Goal: Transaction & Acquisition: Purchase product/service

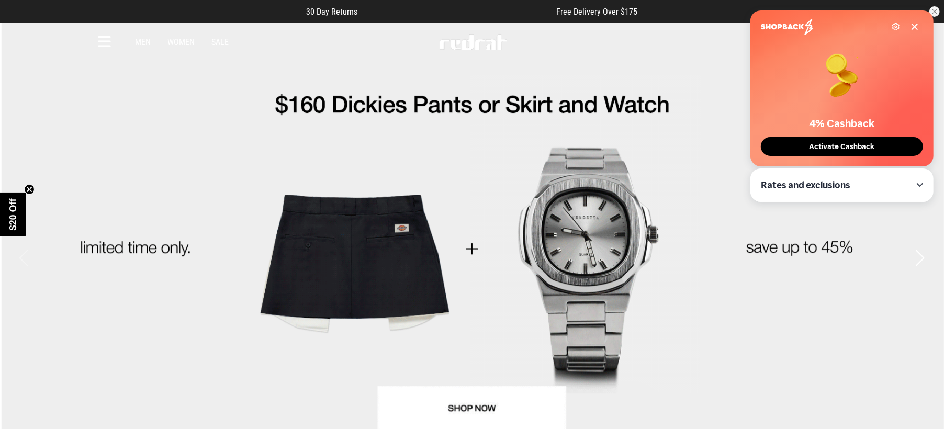
click at [794, 149] on button "Activate Cashback" at bounding box center [842, 146] width 162 height 19
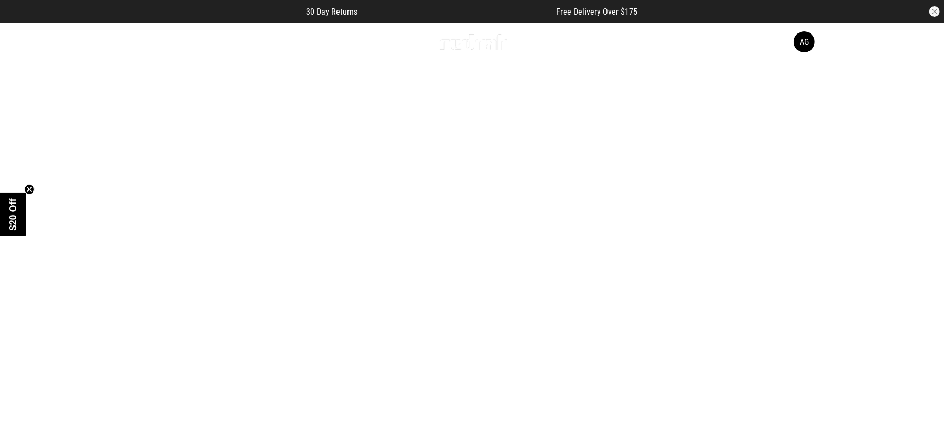
click at [58, 129] on link "3 / 4" at bounding box center [472, 258] width 944 height 472
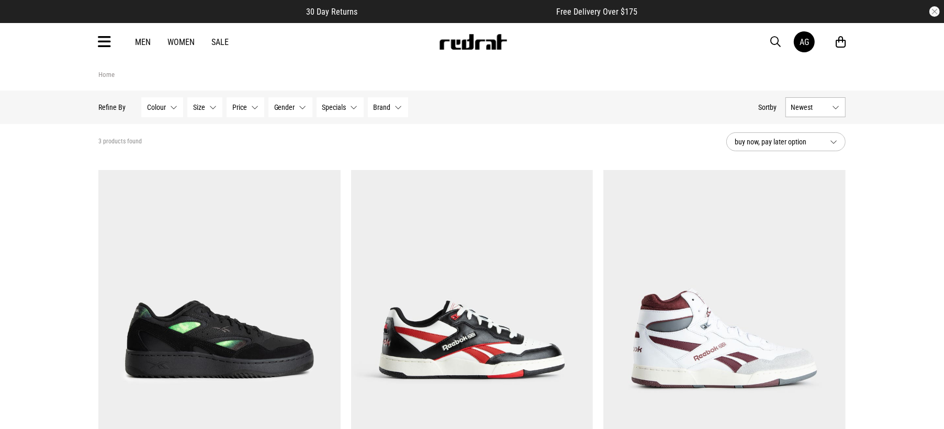
click at [180, 41] on link "Women" at bounding box center [181, 42] width 27 height 10
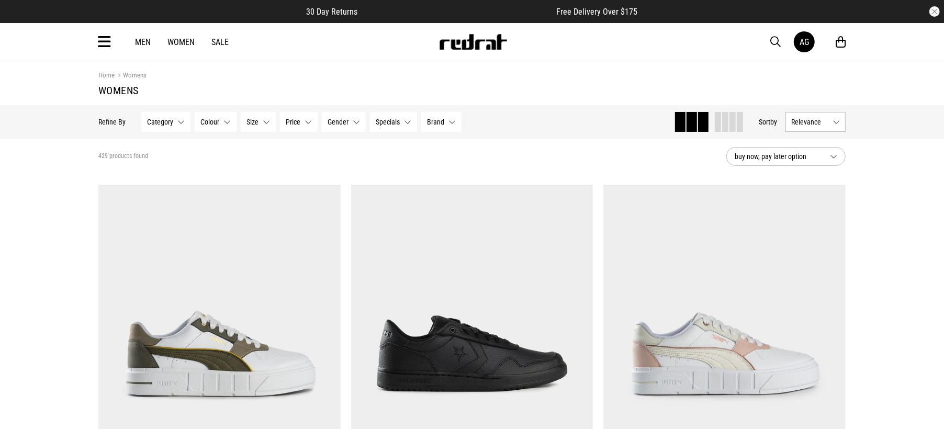
click at [96, 65] on div "Home Womens Womens" at bounding box center [472, 83] width 764 height 44
click at [105, 43] on icon at bounding box center [104, 42] width 13 height 17
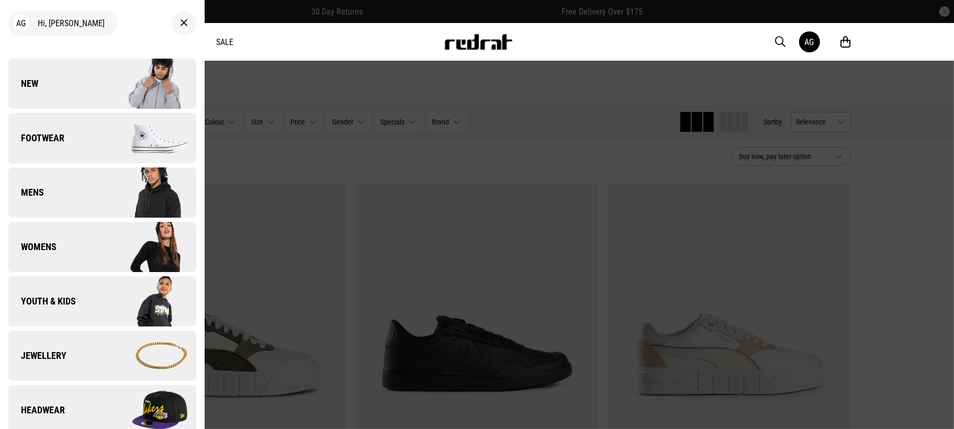
click at [75, 146] on link "Footwear" at bounding box center [102, 138] width 188 height 50
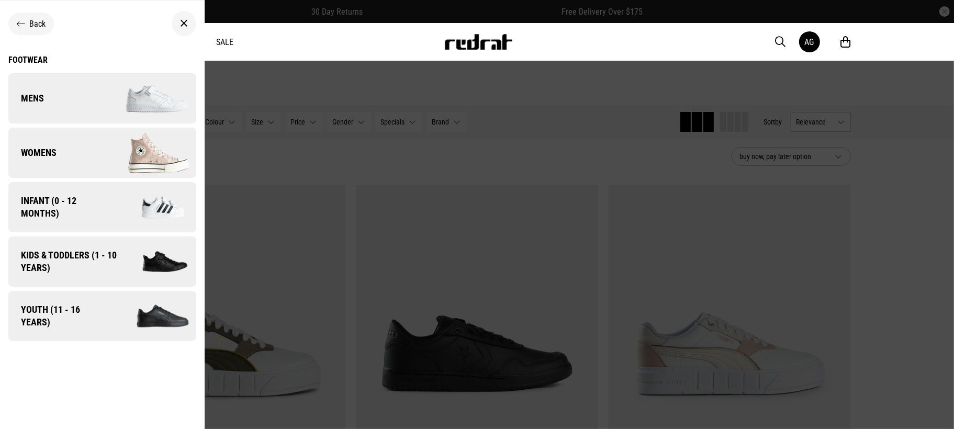
click at [63, 159] on link "Womens" at bounding box center [102, 153] width 188 height 50
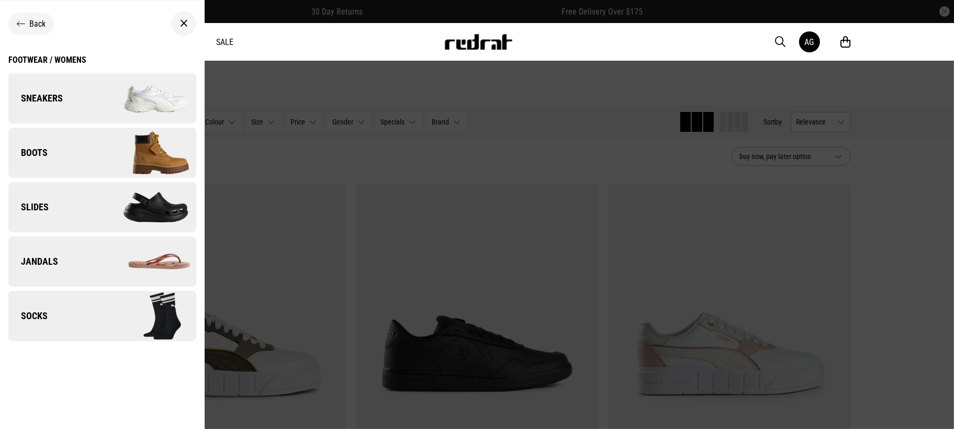
click at [34, 98] on span "Sneakers" at bounding box center [35, 98] width 54 height 13
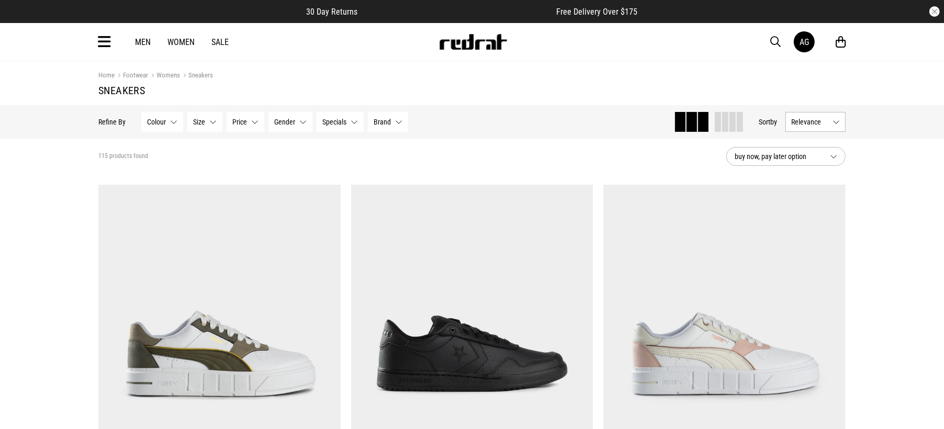
click at [839, 43] on icon at bounding box center [841, 42] width 10 height 13
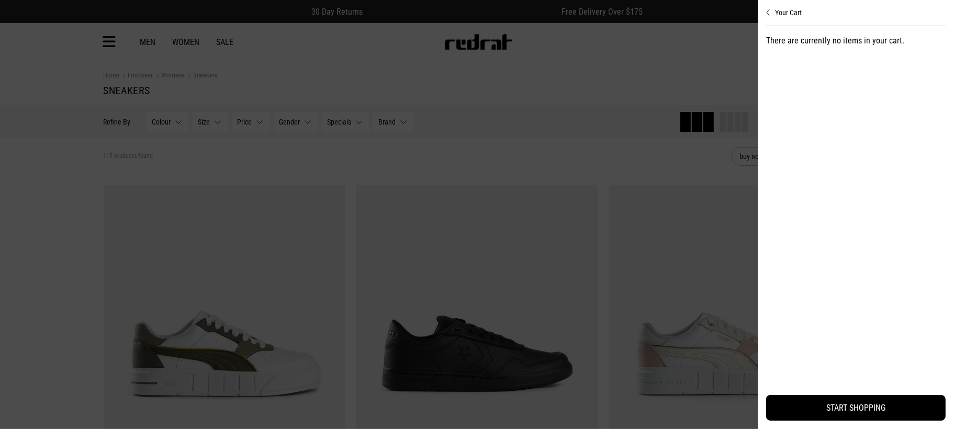
click at [473, 69] on div at bounding box center [477, 214] width 954 height 429
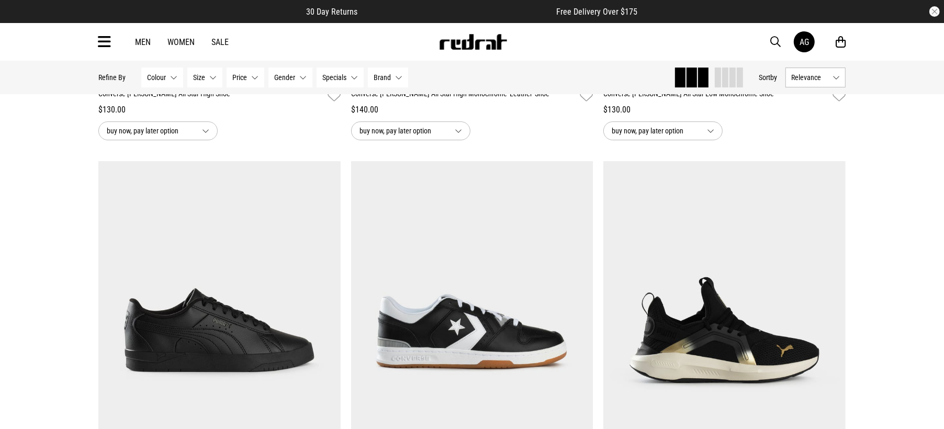
scroll to position [3468, 0]
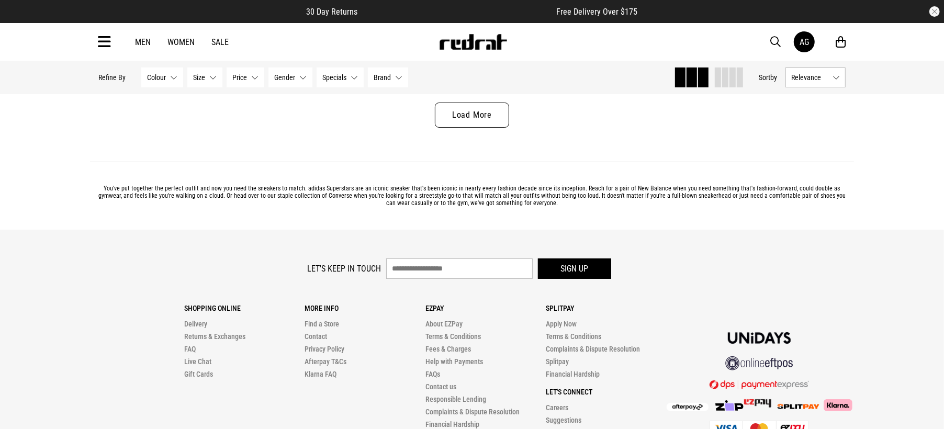
click at [481, 124] on link "Load More" at bounding box center [472, 115] width 74 height 25
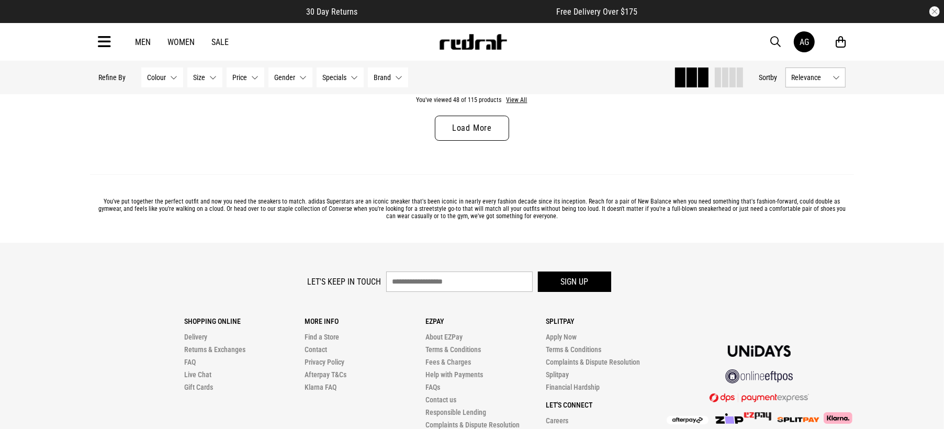
scroll to position [6805, 0]
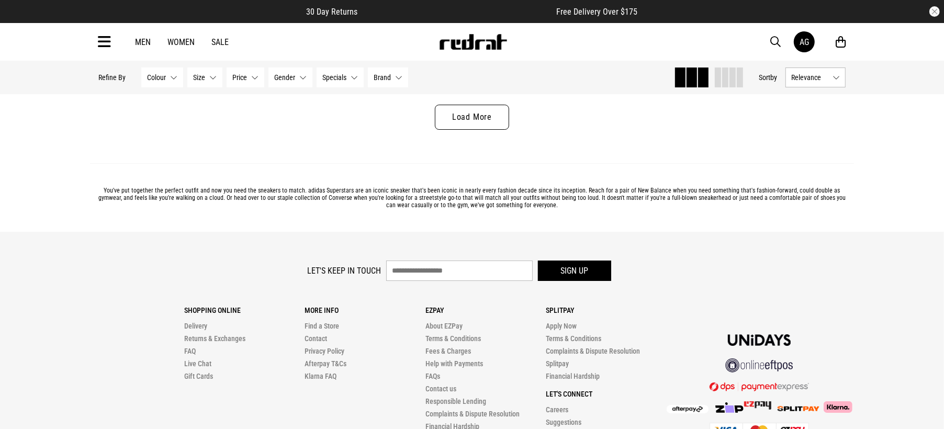
click at [482, 124] on link "Load More" at bounding box center [472, 117] width 74 height 25
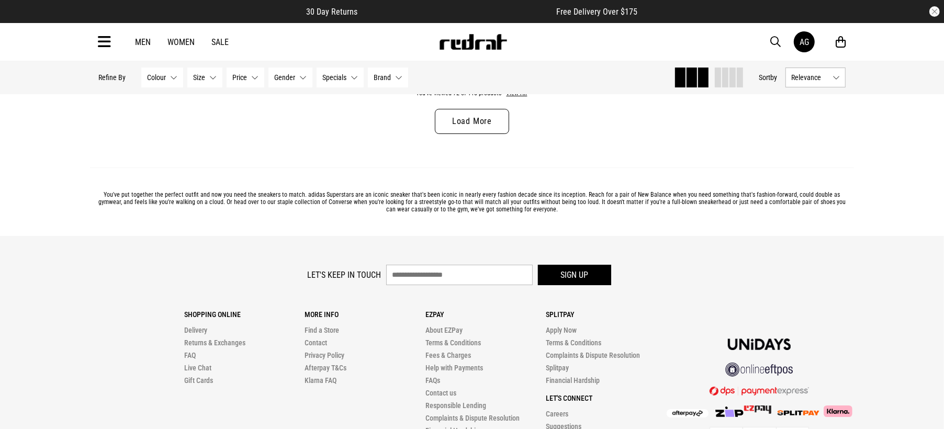
scroll to position [10142, 0]
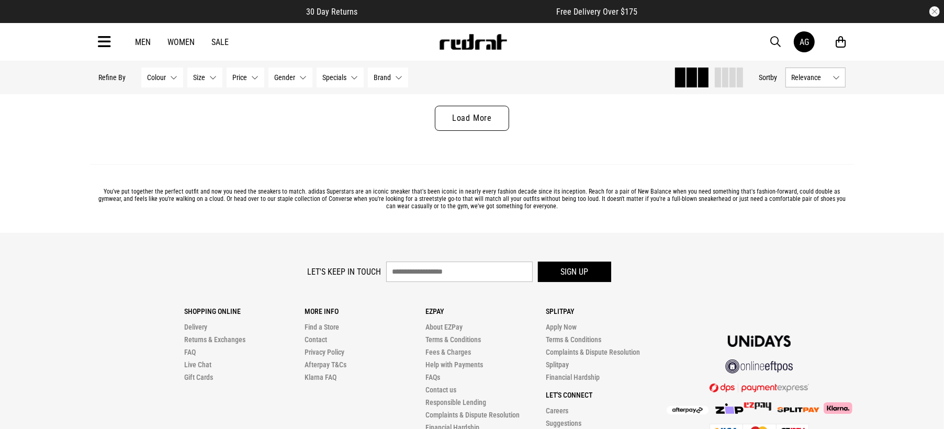
click at [499, 130] on link "Load More" at bounding box center [472, 118] width 74 height 25
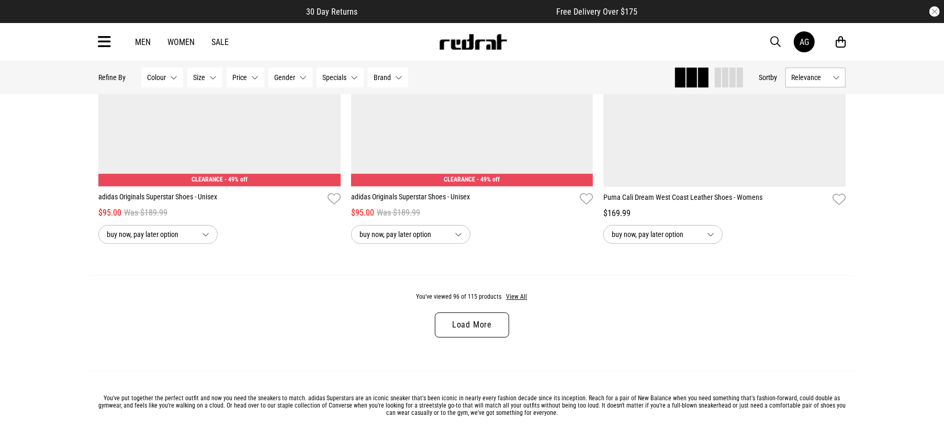
scroll to position [13414, 0]
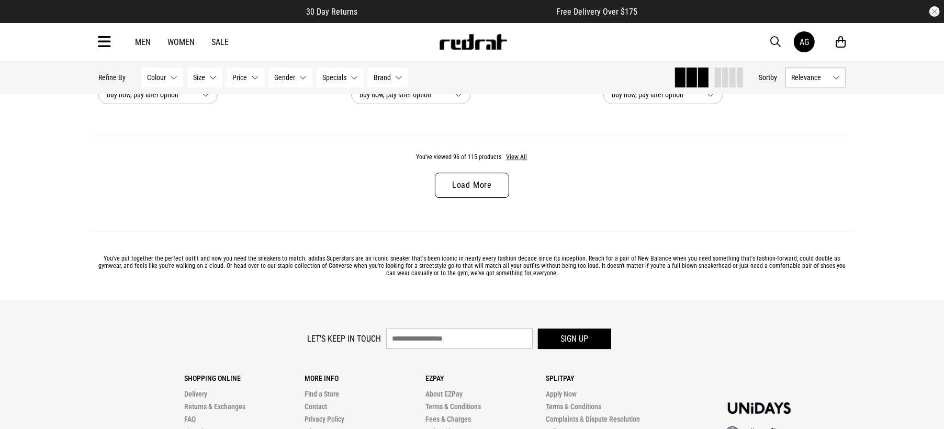
click at [455, 198] on link "Load More" at bounding box center [472, 185] width 74 height 25
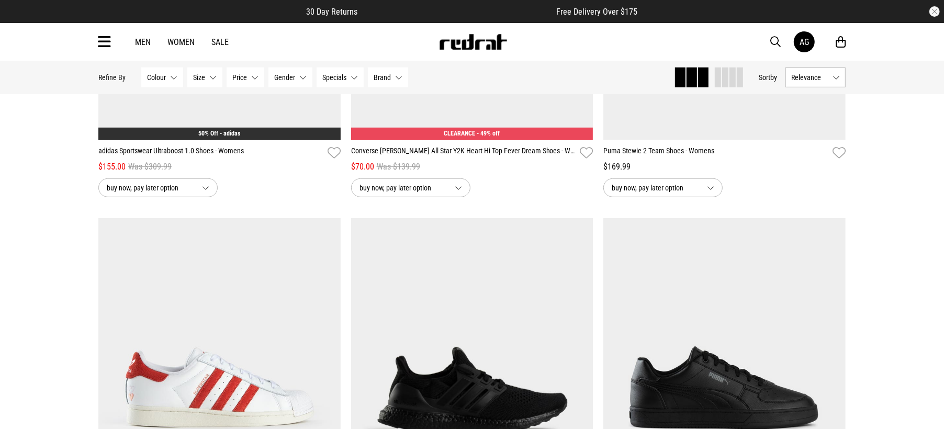
scroll to position [14658, 0]
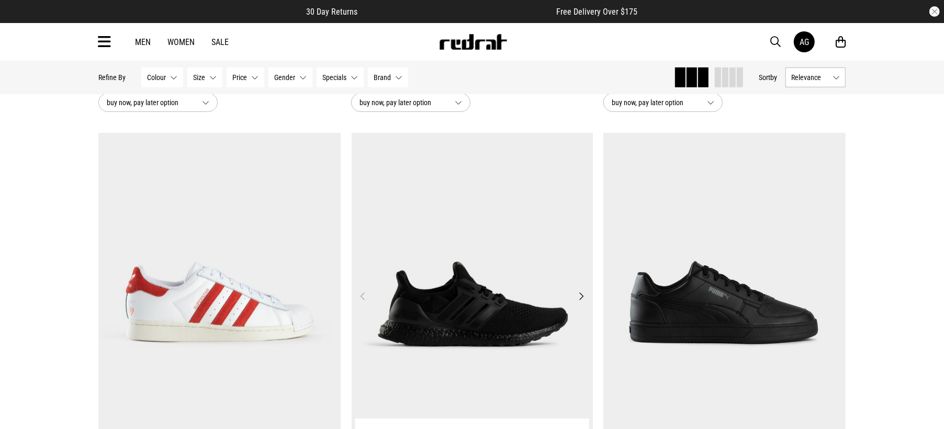
click at [451, 300] on img at bounding box center [473, 302] width 242 height 339
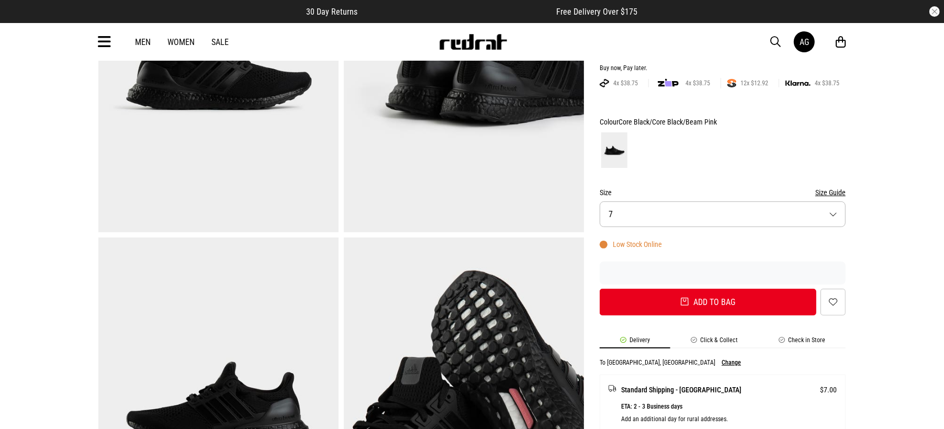
scroll to position [196, 0]
click at [840, 190] on button "Size Guide" at bounding box center [831, 192] width 30 height 13
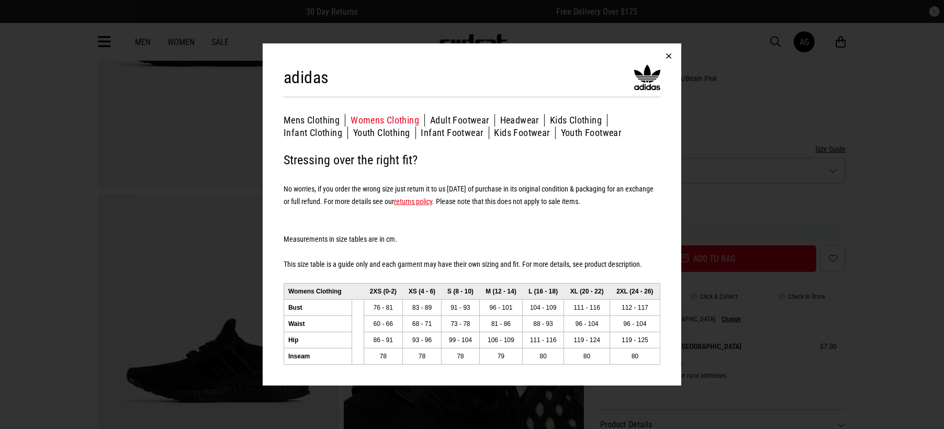
scroll to position [261, 0]
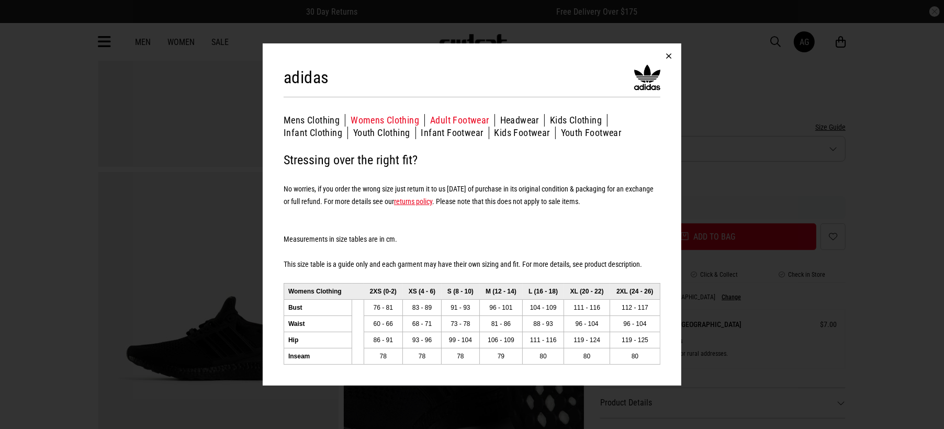
click at [484, 117] on button "Adult Footwear" at bounding box center [462, 120] width 65 height 13
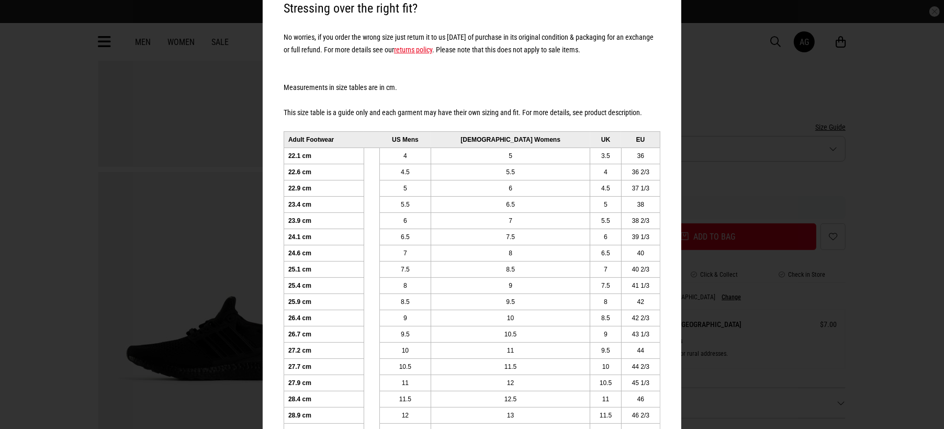
scroll to position [131, 0]
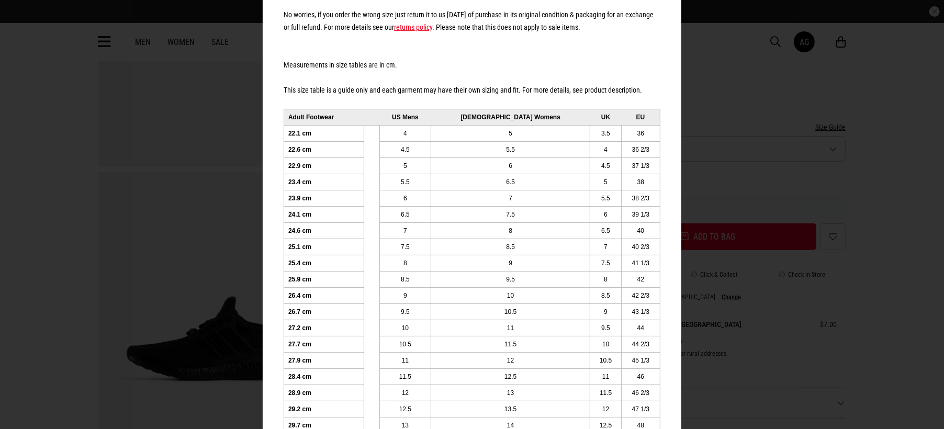
click at [311, 312] on td "26.7 cm" at bounding box center [324, 312] width 80 height 16
drag, startPoint x: 311, startPoint y: 306, endPoint x: 543, endPoint y: 307, distance: 232.4
click at [543, 307] on tr "26.7 cm 9.5 10.5 9 43 1/3" at bounding box center [472, 312] width 376 height 16
drag, startPoint x: 518, startPoint y: 294, endPoint x: 283, endPoint y: 295, distance: 234.5
click at [284, 295] on tr "26.4 cm 9 10 8.5 42 2/3" at bounding box center [472, 295] width 376 height 16
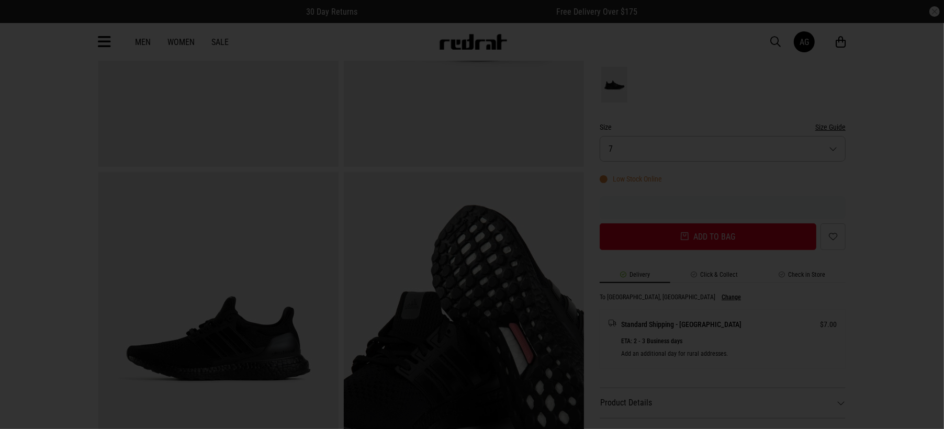
scroll to position [0, 0]
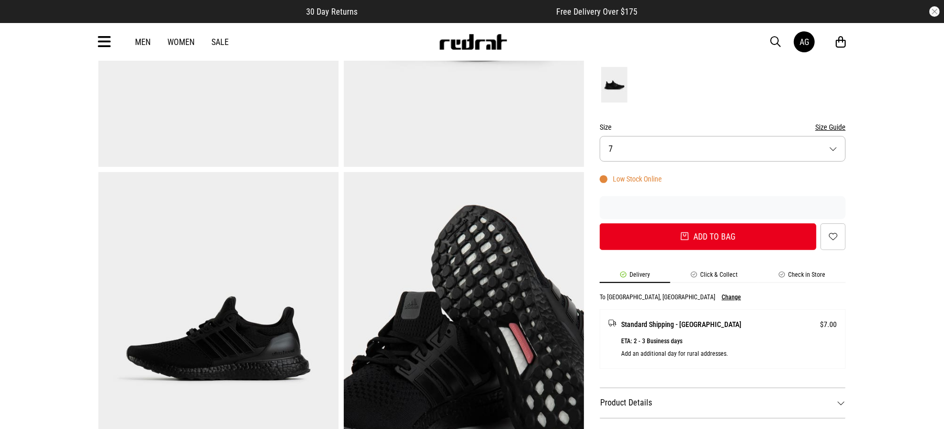
click at [643, 147] on button "Size 7" at bounding box center [723, 149] width 246 height 26
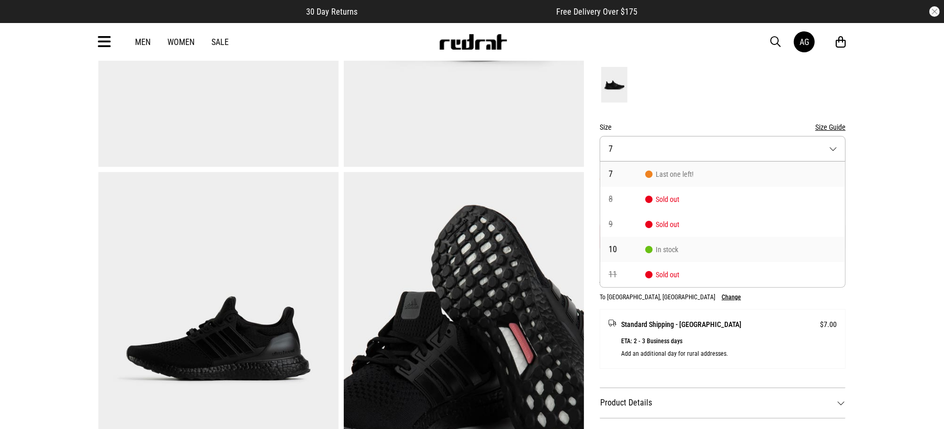
click at [639, 249] on span "10" at bounding box center [627, 250] width 37 height 8
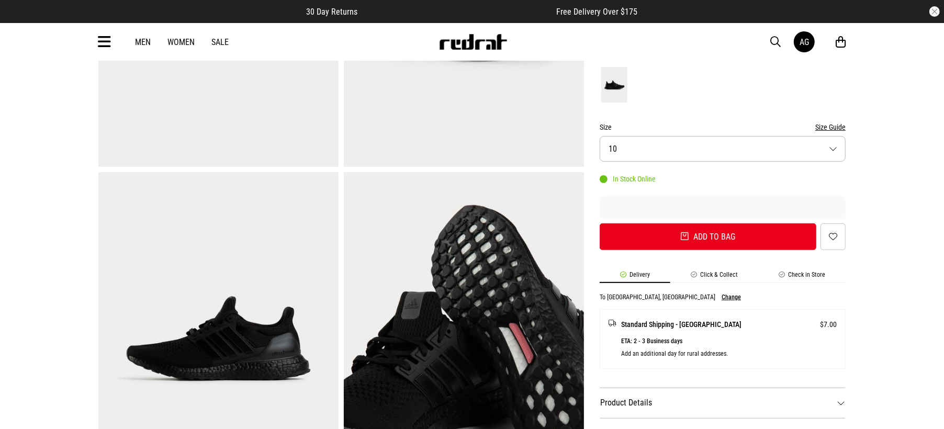
click at [799, 279] on li "Check in Store" at bounding box center [802, 277] width 87 height 12
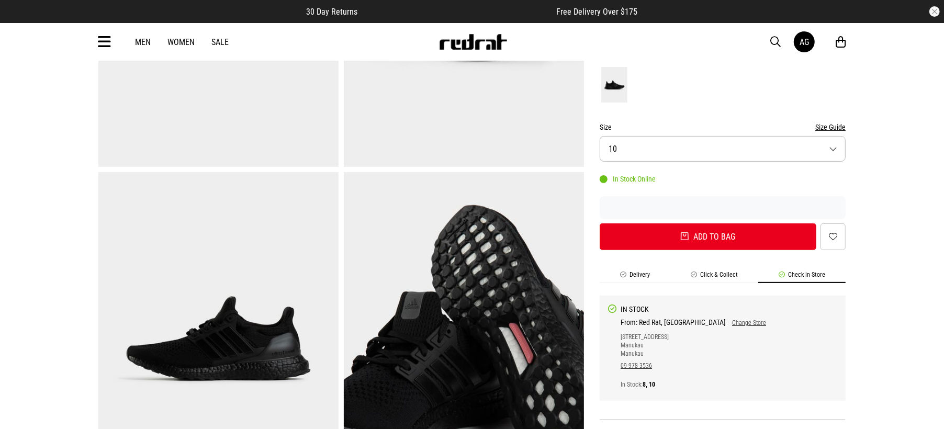
click at [793, 274] on li "Check in Store" at bounding box center [802, 277] width 87 height 12
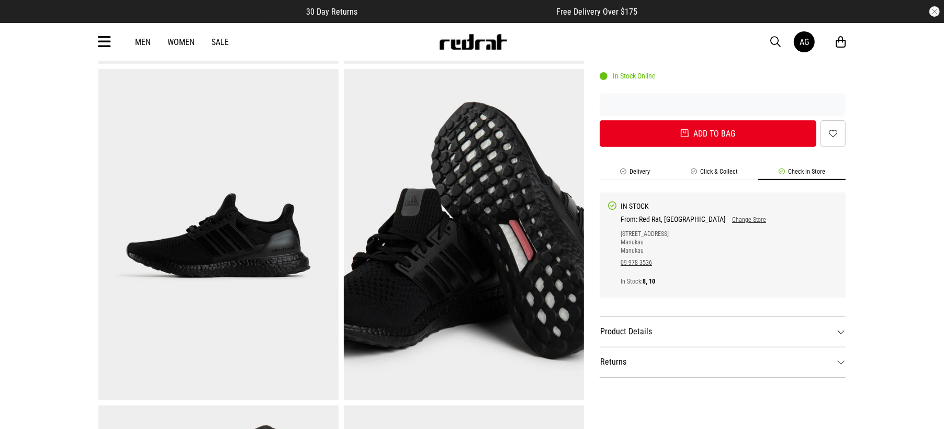
scroll to position [261, 0]
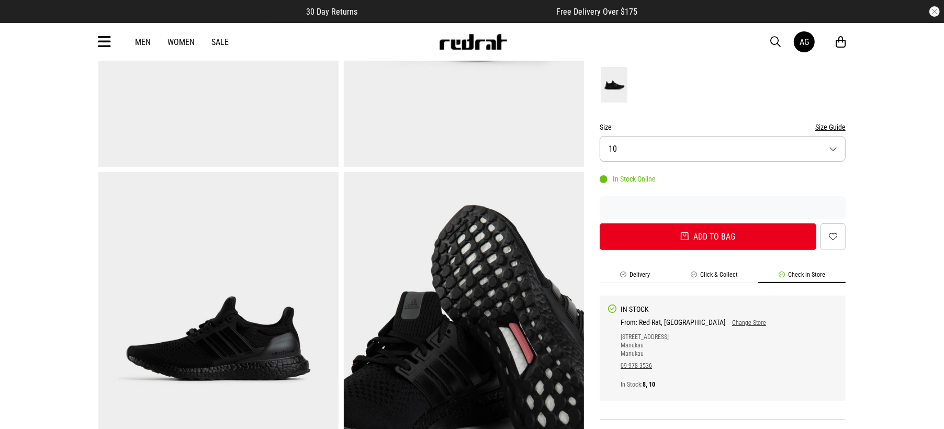
click at [837, 123] on button "Size Guide" at bounding box center [831, 127] width 30 height 13
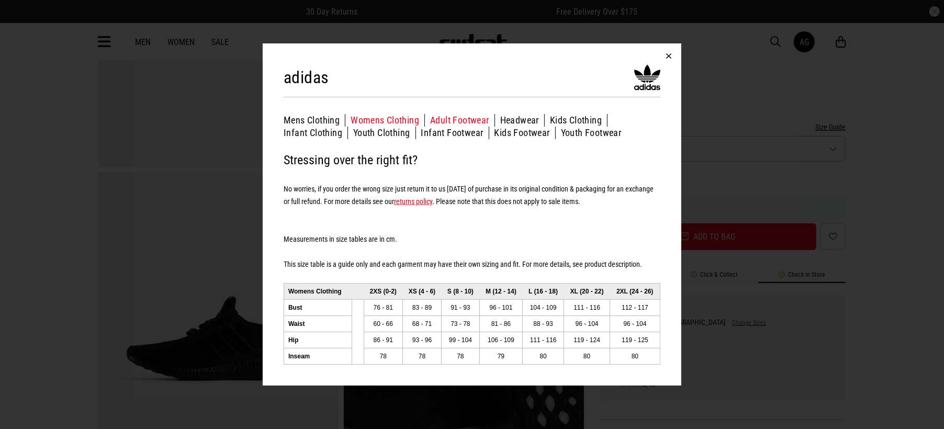
click at [470, 119] on button "Adult Footwear" at bounding box center [462, 120] width 65 height 13
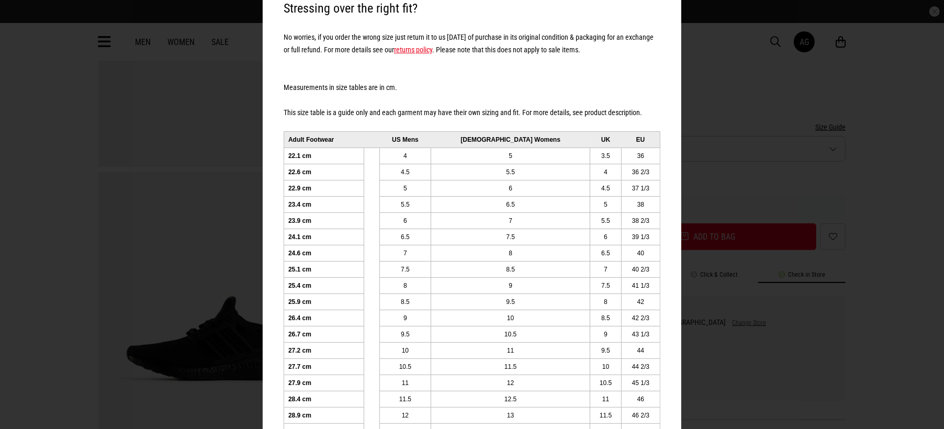
scroll to position [131, 0]
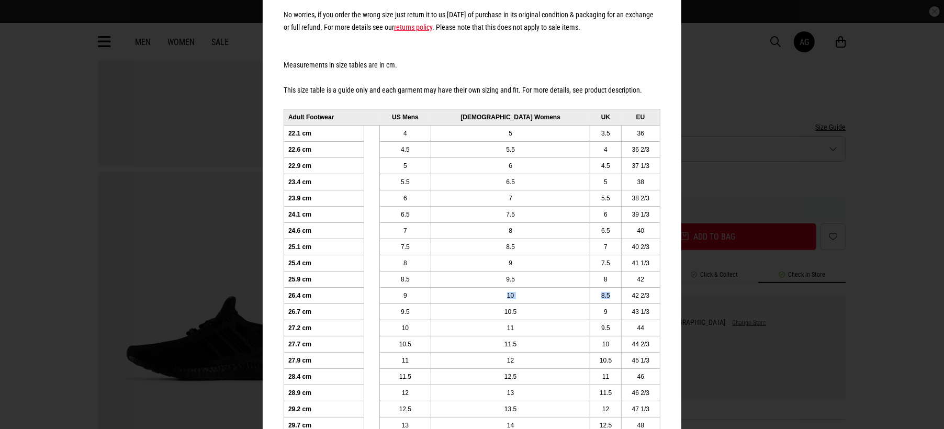
drag, startPoint x: 495, startPoint y: 297, endPoint x: 603, endPoint y: 294, distance: 107.9
click at [603, 294] on tr "26.4 cm 9 10 8.5 42 2/3" at bounding box center [472, 295] width 376 height 16
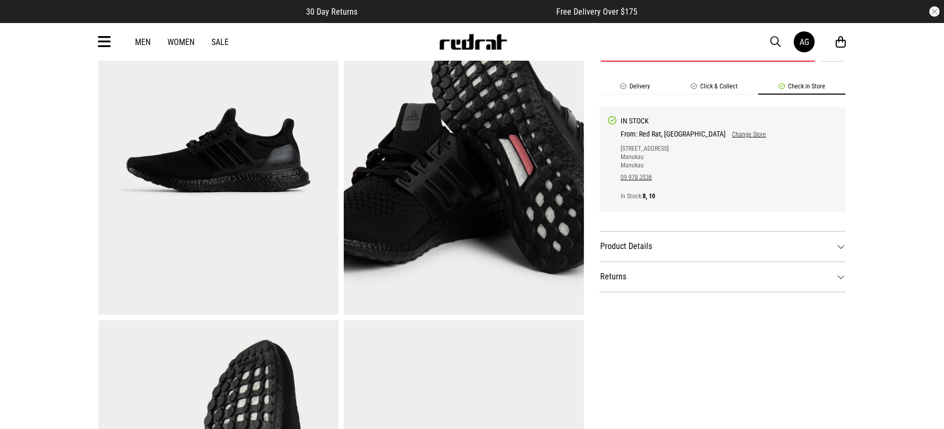
scroll to position [523, 0]
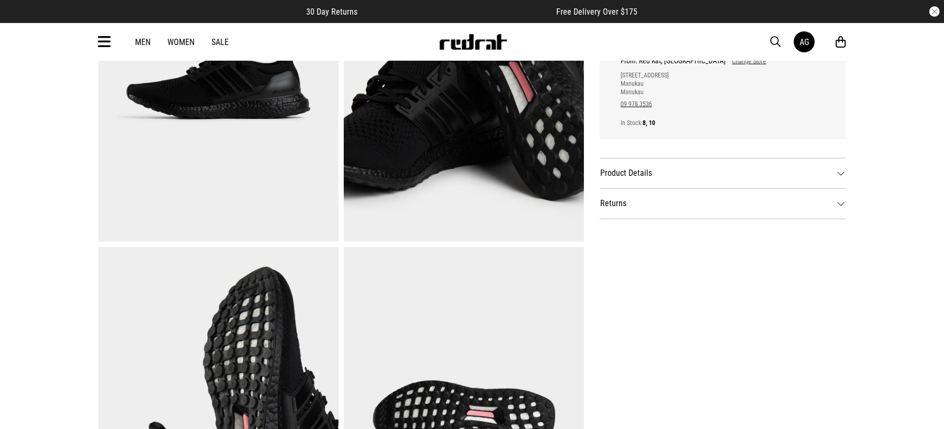
click at [633, 173] on dt "Product Details" at bounding box center [723, 173] width 246 height 30
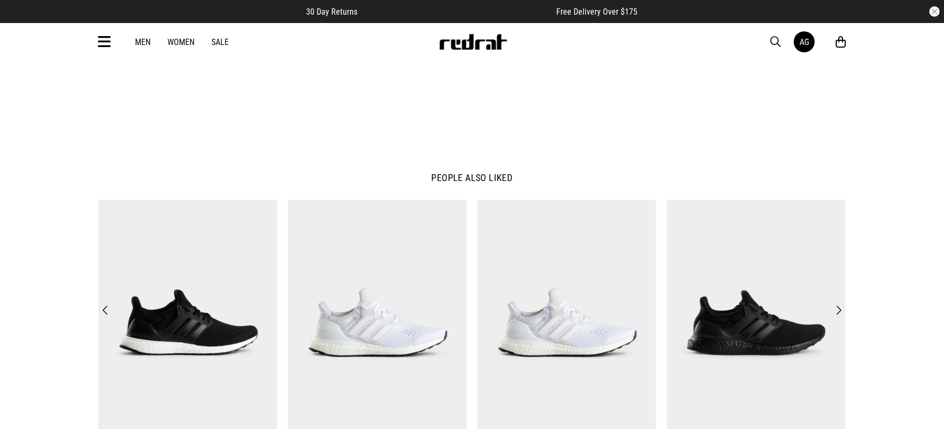
scroll to position [1308, 0]
